Goal: Navigation & Orientation: Find specific page/section

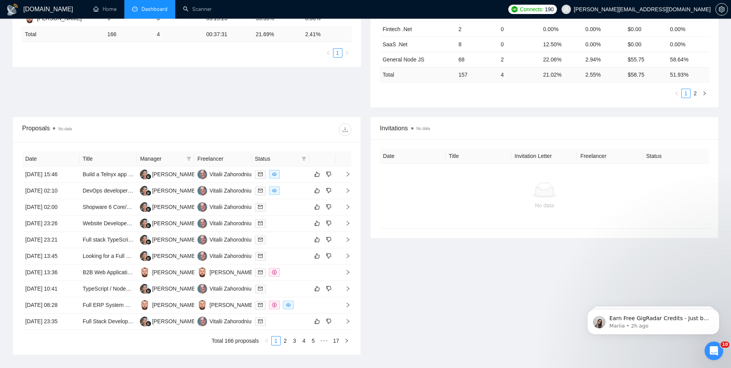
scroll to position [212, 0]
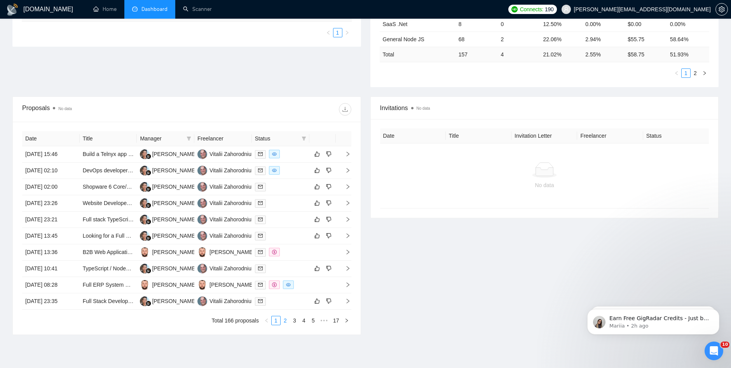
click at [287, 323] on link "2" at bounding box center [285, 320] width 9 height 9
click at [300, 324] on link "4" at bounding box center [304, 320] width 9 height 9
click at [288, 325] on div "Date Title Manager Freelancer Status [DATE] 00:46 Laravel Full Stack Developer …" at bounding box center [187, 228] width 348 height 213
click at [288, 320] on link "3" at bounding box center [285, 320] width 9 height 9
click at [285, 321] on link "2" at bounding box center [285, 320] width 9 height 9
